Goal: Task Accomplishment & Management: Complete application form

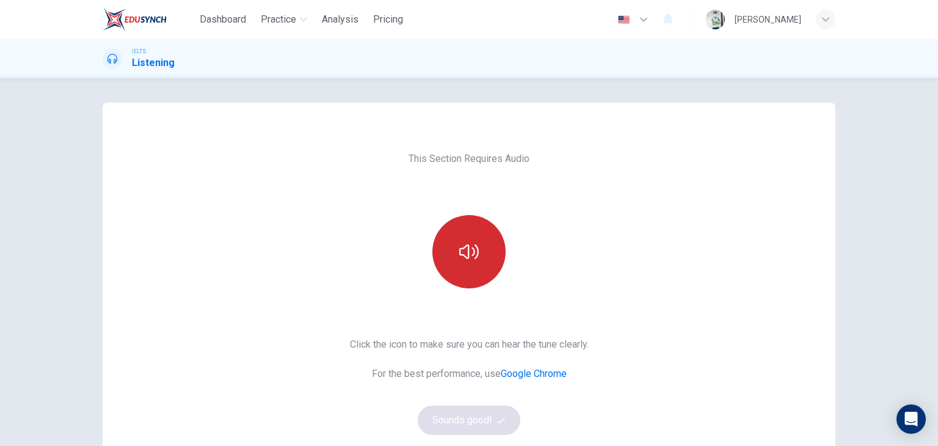
click at [466, 255] on icon "button" at bounding box center [469, 252] width 20 height 20
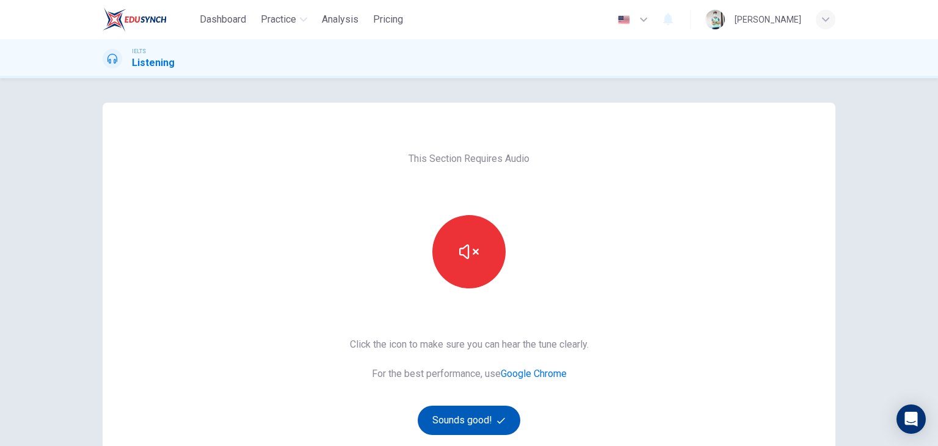
click at [472, 421] on button "Sounds good!" at bounding box center [469, 420] width 103 height 29
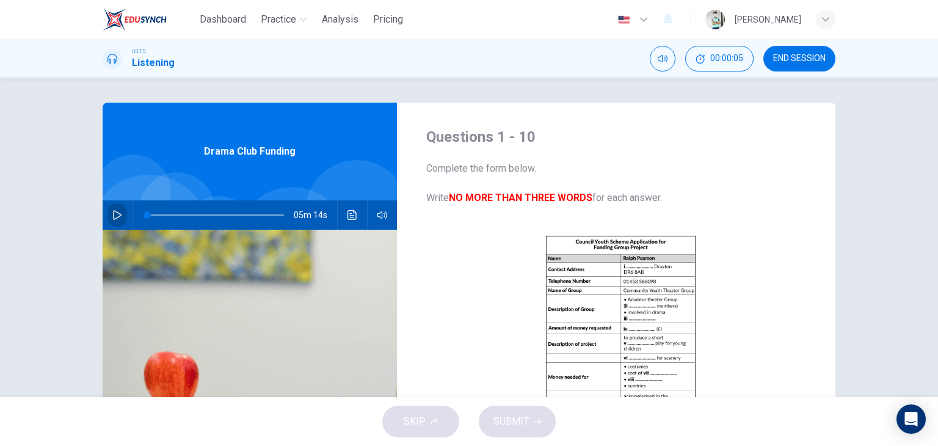
click at [113, 216] on icon "button" at bounding box center [117, 215] width 9 height 10
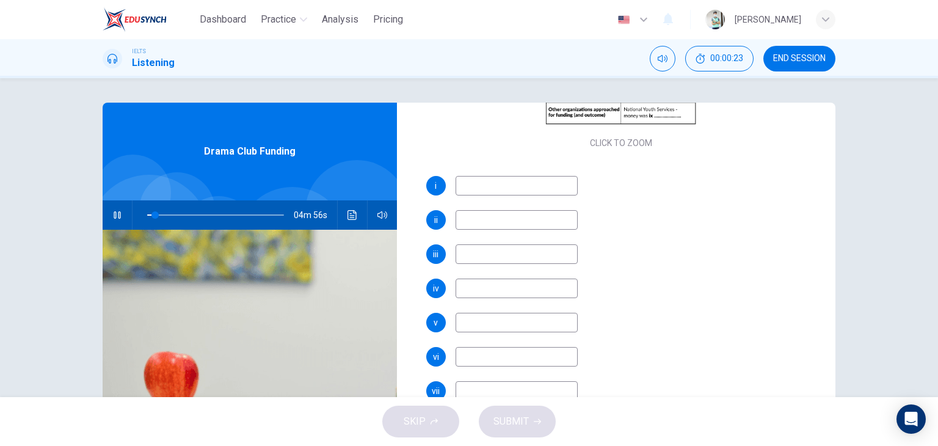
click at [474, 191] on input at bounding box center [517, 186] width 122 height 20
type input "6"
type input "ิืทมส่ีา"
type input "6"
type input "ิืทมส่ีา"
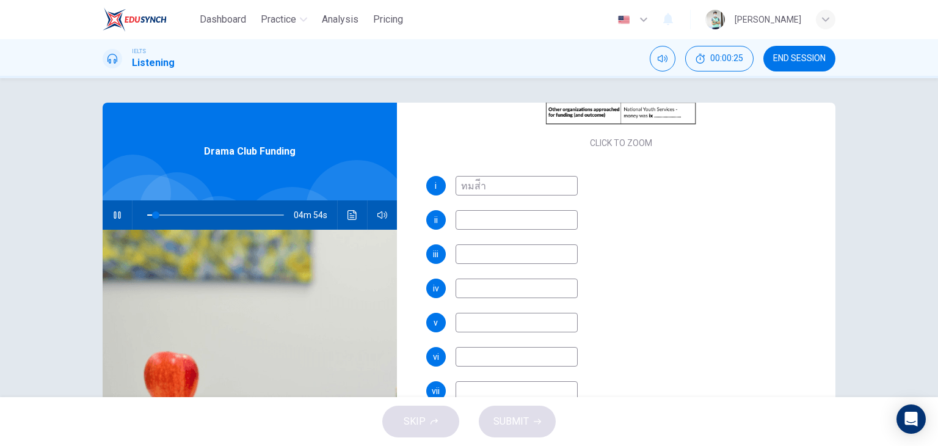
click at [483, 225] on input at bounding box center [517, 220] width 122 height 20
type input "เ้่"
type input "7"
type input "เ"
type input "7"
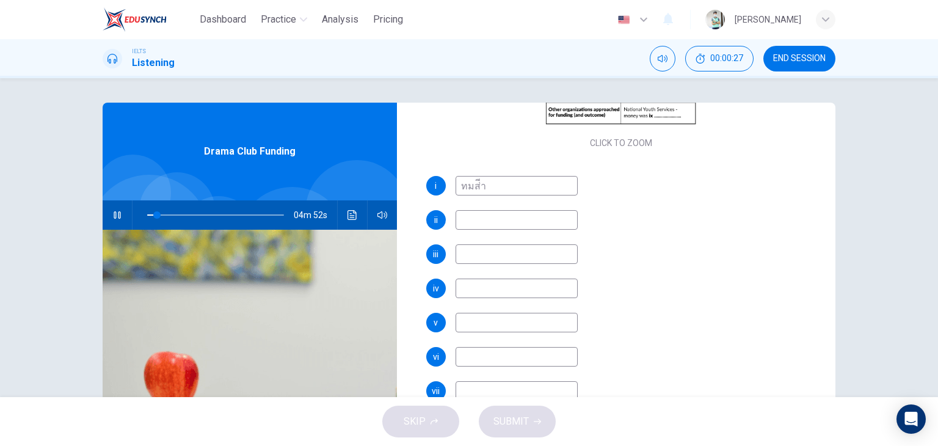
drag, startPoint x: 481, startPoint y: 185, endPoint x: 415, endPoint y: 184, distance: 66.6
click at [415, 184] on div "Questions 1 - 10 Complete the form below. Write NO MORE THAN THREE WORDS for ea…" at bounding box center [621, 4] width 429 height 425
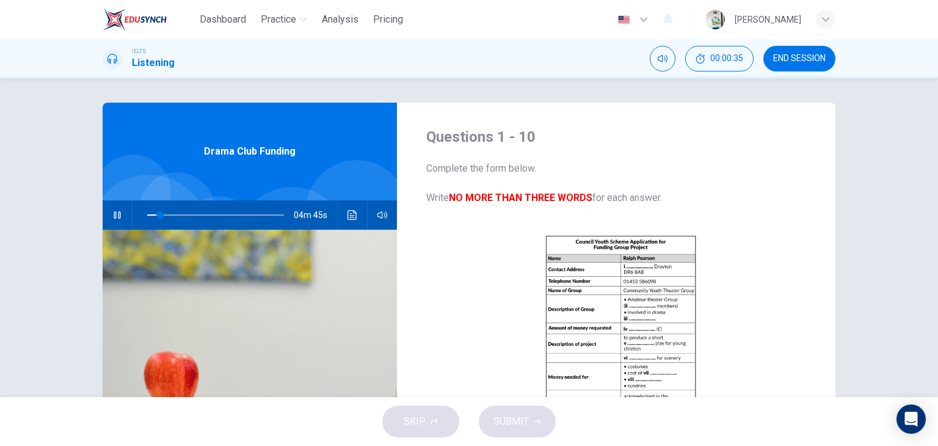
type input "10"
click at [442, 409] on div "SKIP SUBMIT" at bounding box center [469, 421] width 938 height 49
drag, startPoint x: 428, startPoint y: 430, endPoint x: 369, endPoint y: 339, distance: 108.3
click at [428, 430] on div "SKIP SUBMIT" at bounding box center [469, 421] width 938 height 49
click at [259, 214] on span at bounding box center [215, 214] width 137 height 17
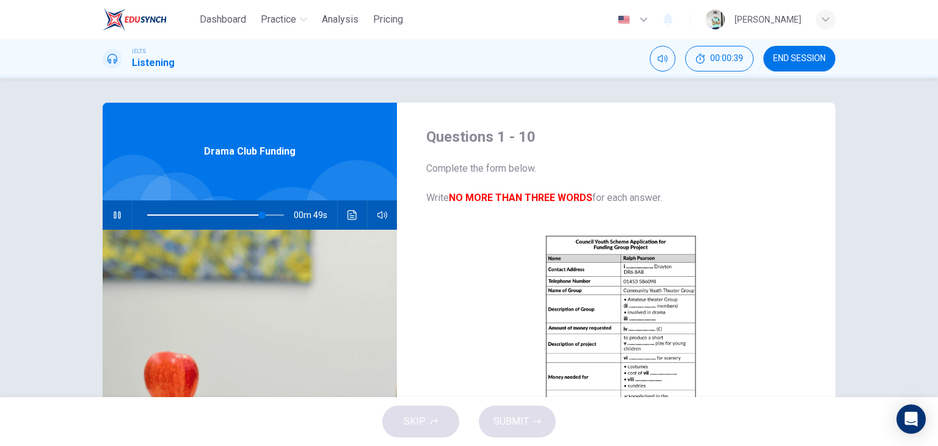
click at [266, 216] on span at bounding box center [261, 214] width 7 height 7
click at [277, 213] on span at bounding box center [279, 214] width 7 height 7
click at [279, 213] on span at bounding box center [282, 214] width 7 height 7
type input "0"
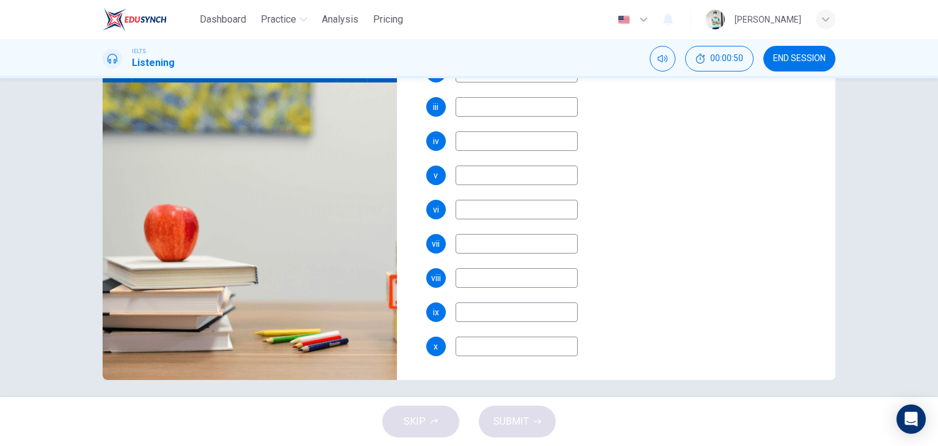
scroll to position [155, 0]
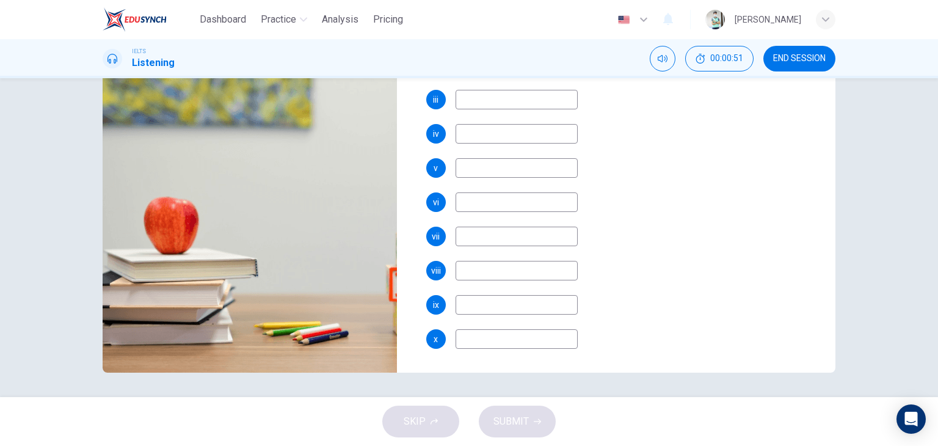
click at [495, 343] on input at bounding box center [517, 339] width 122 height 20
type input "้"
